Goal: Ask a question

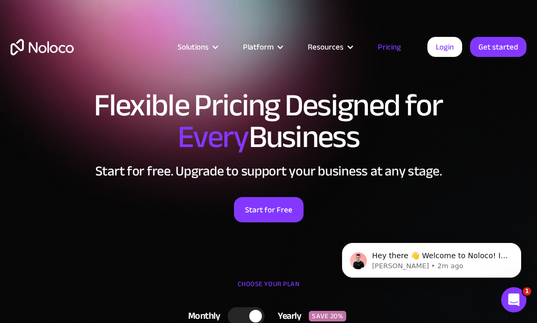
click at [512, 127] on h1 "Flexible Pricing Designed for Every Business" at bounding box center [269, 121] width 516 height 63
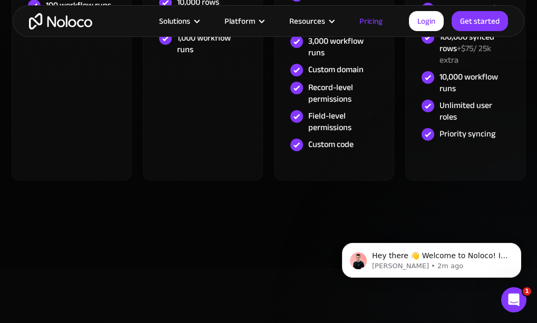
scroll to position [633, 0]
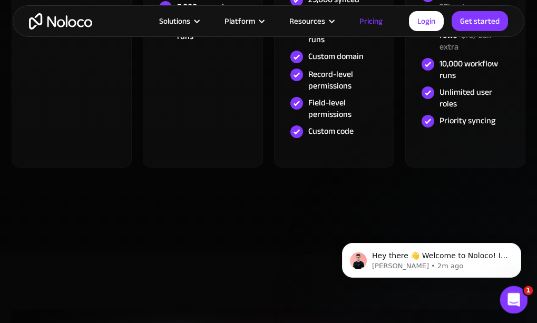
click at [517, 303] on div "Open Intercom Messenger" at bounding box center [512, 298] width 35 height 35
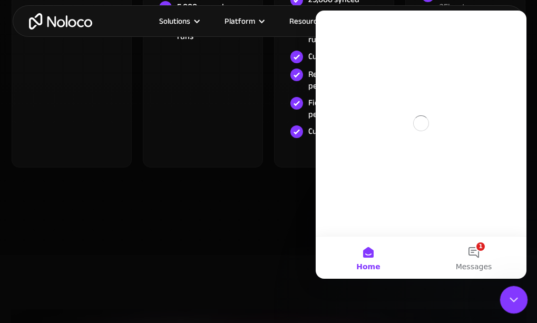
scroll to position [0, 0]
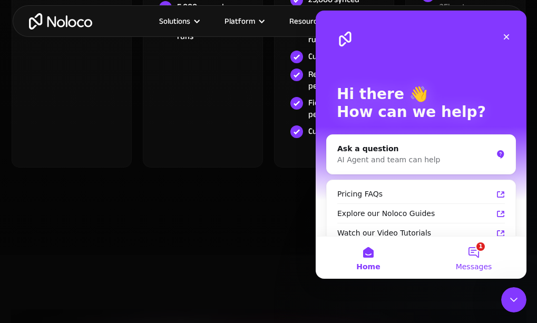
click at [480, 254] on button "1 Messages" at bounding box center [473, 258] width 105 height 42
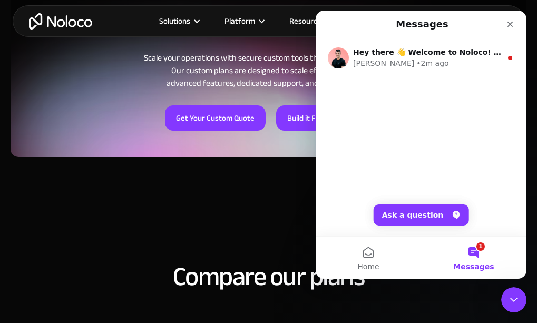
scroll to position [1054, 0]
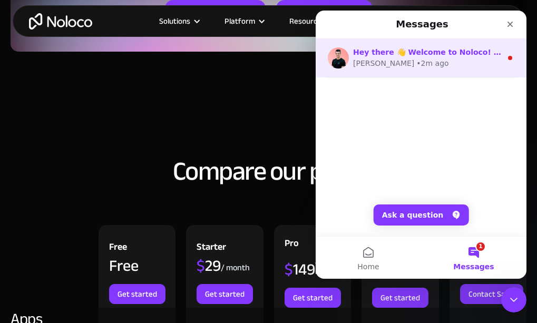
click at [421, 67] on div "[PERSON_NAME] • 2m ago" at bounding box center [427, 63] width 149 height 11
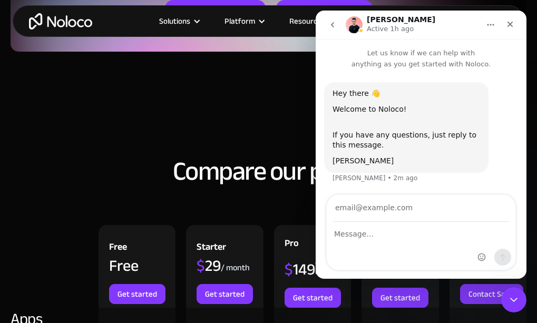
click at [425, 213] on input "Your email" at bounding box center [421, 208] width 176 height 27
type input "[EMAIL_ADDRESS],com"
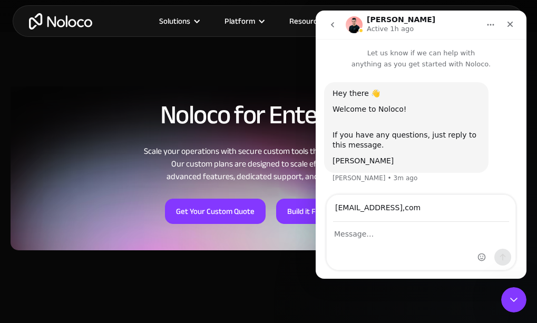
scroll to position [843, 0]
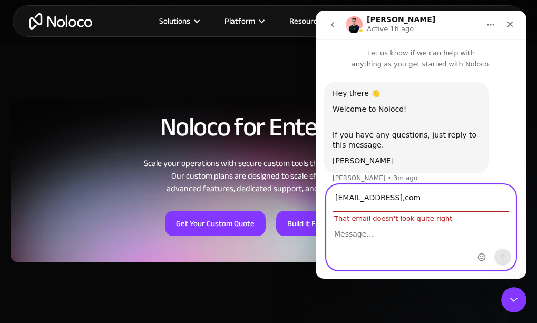
click at [452, 231] on textarea "Message…" at bounding box center [421, 231] width 189 height 18
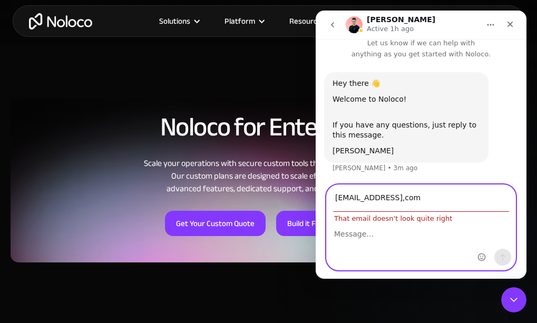
click at [460, 199] on input "[EMAIL_ADDRESS],com" at bounding box center [421, 198] width 176 height 27
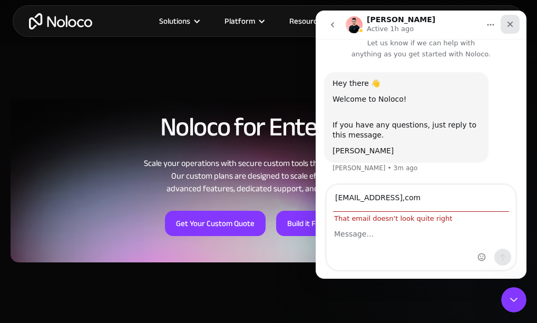
click at [516, 23] on div "Close" at bounding box center [510, 24] width 19 height 19
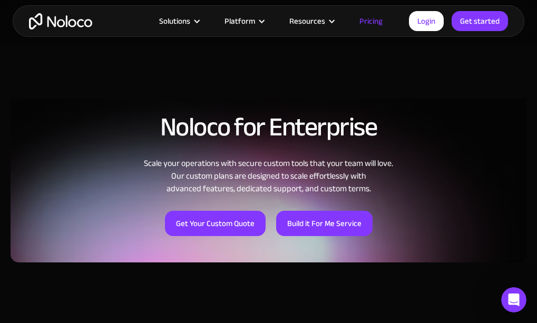
scroll to position [0, 0]
